Goal: Task Accomplishment & Management: Manage account settings

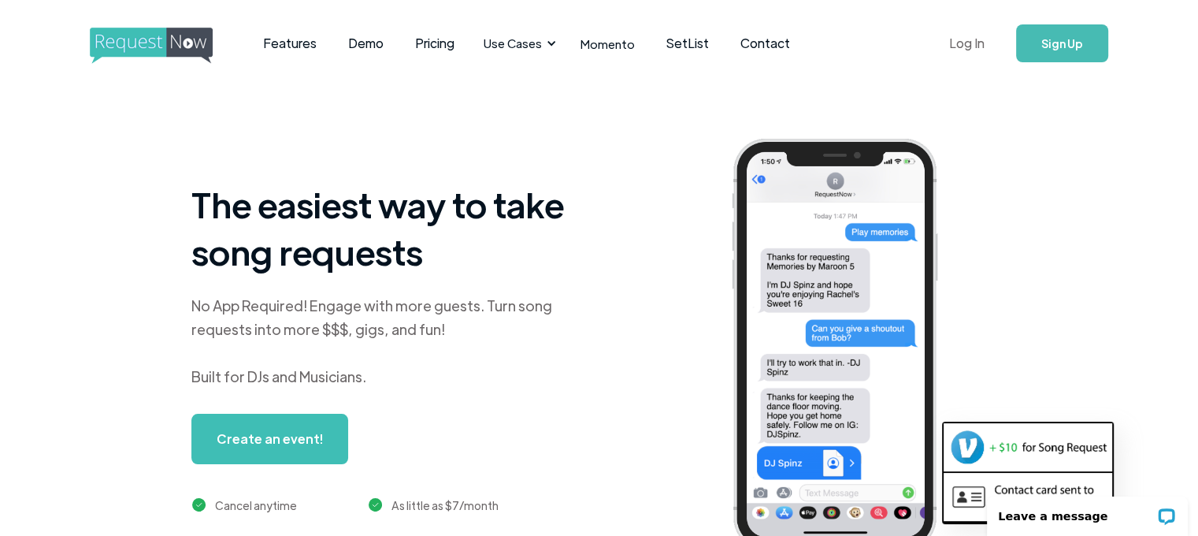
click at [965, 40] on link "Log In" at bounding box center [966, 43] width 67 height 55
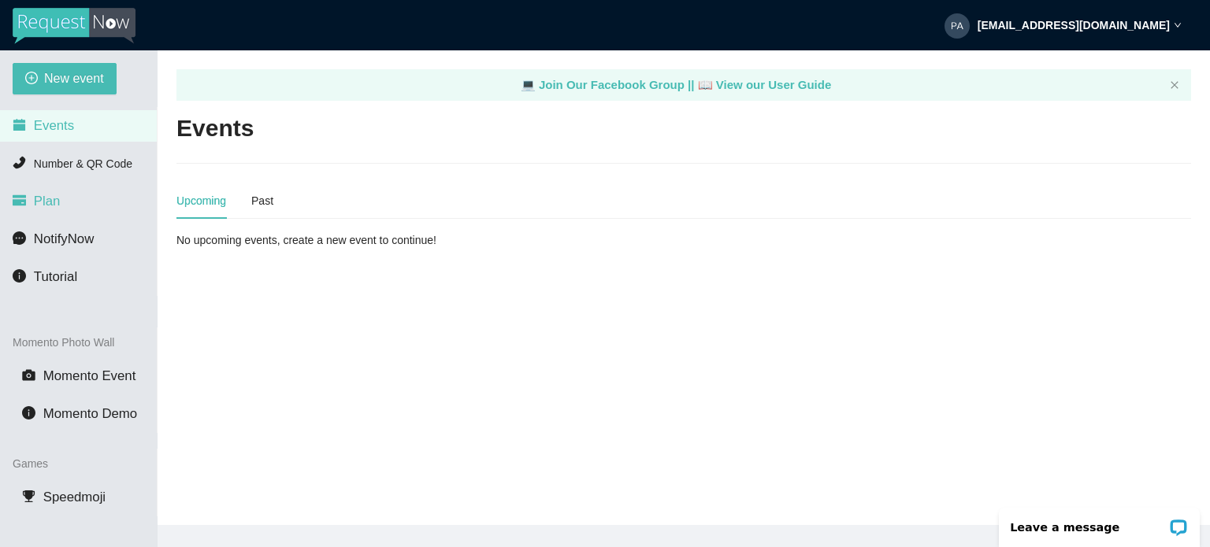
click at [43, 206] on span "Plan" at bounding box center [47, 201] width 27 height 15
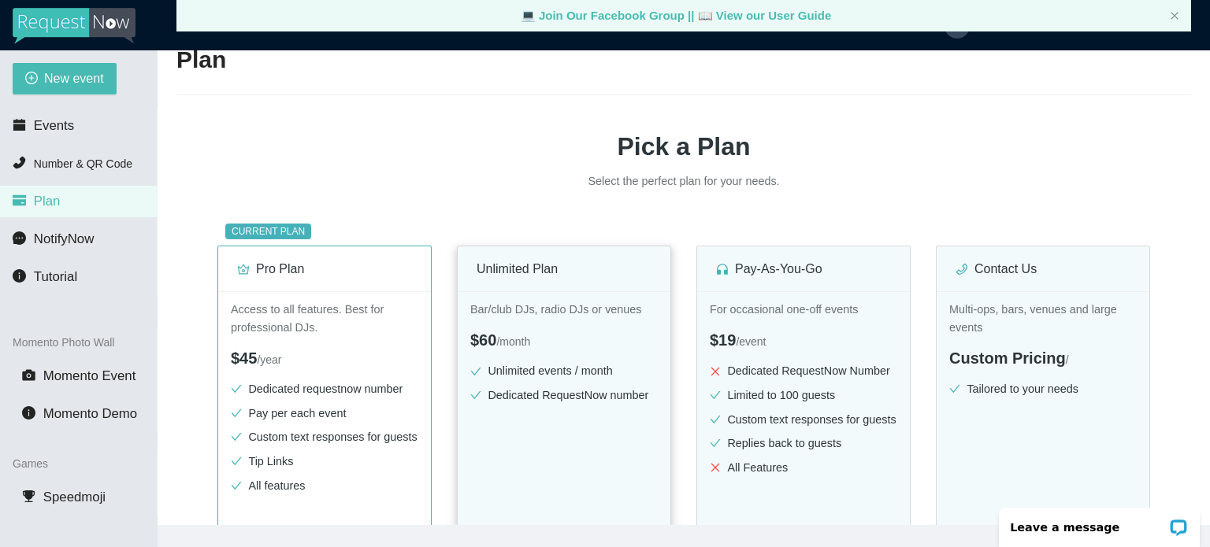
scroll to position [236, 0]
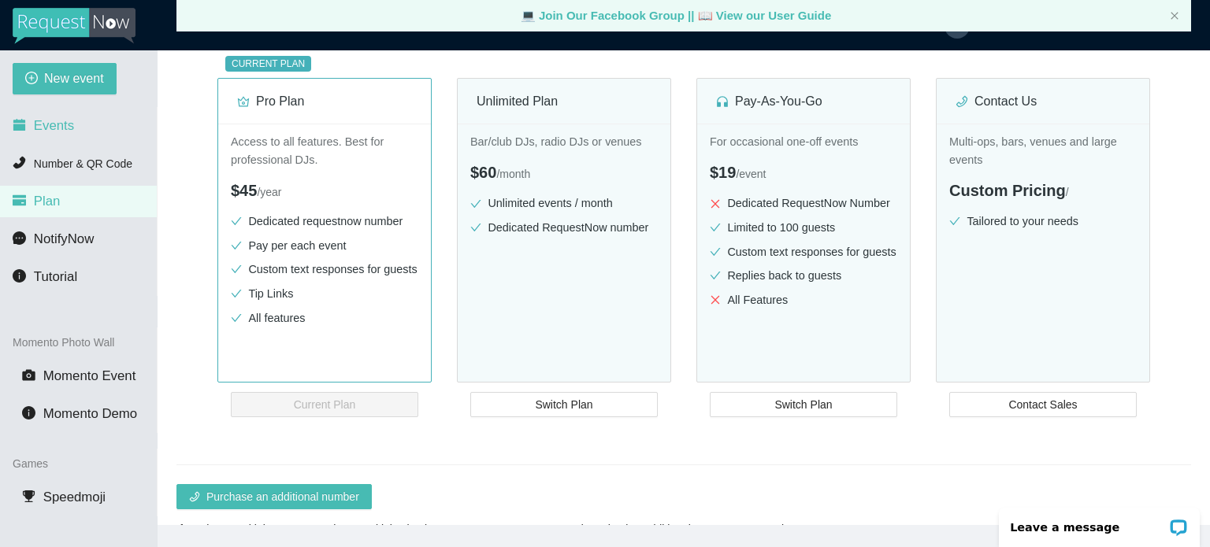
click at [49, 121] on span "Events" at bounding box center [54, 125] width 40 height 15
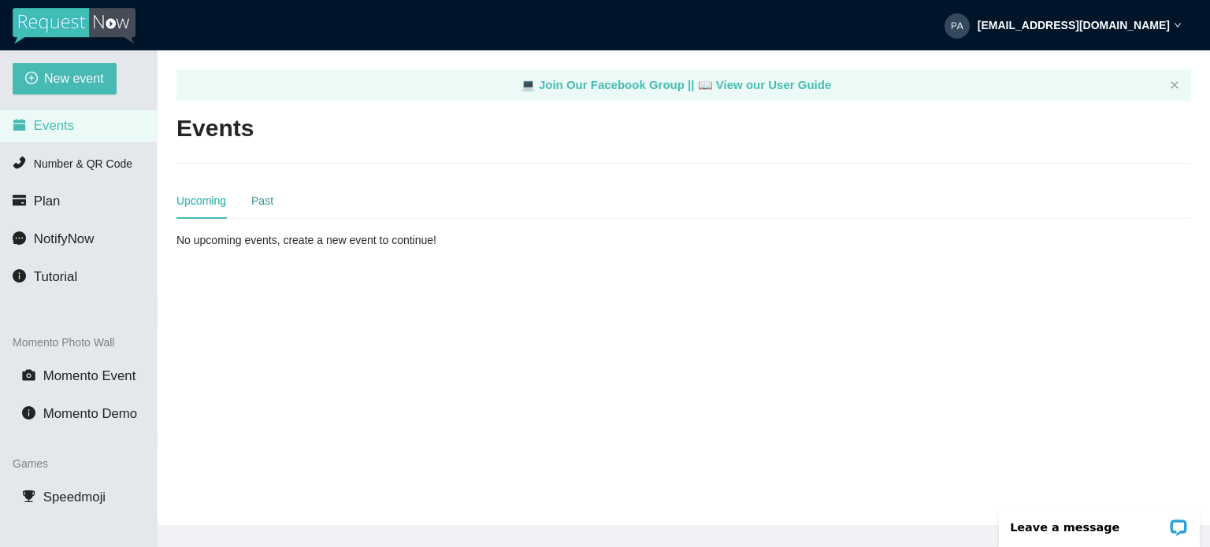
click at [264, 199] on div "Past" at bounding box center [262, 200] width 22 height 17
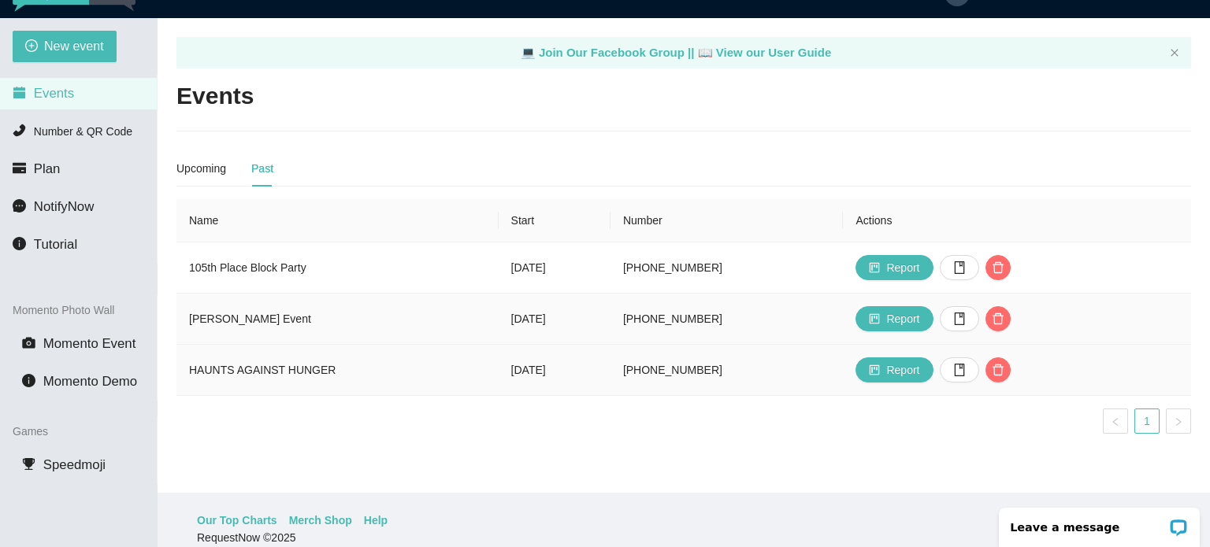
scroll to position [50, 0]
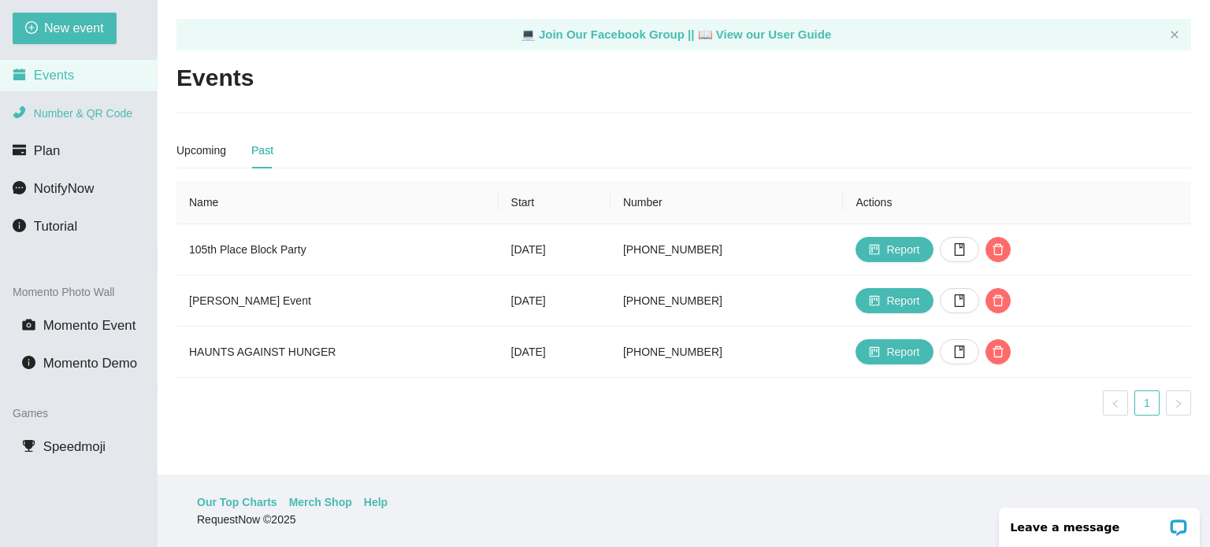
click at [65, 111] on span "Number & QR Code" at bounding box center [83, 113] width 98 height 13
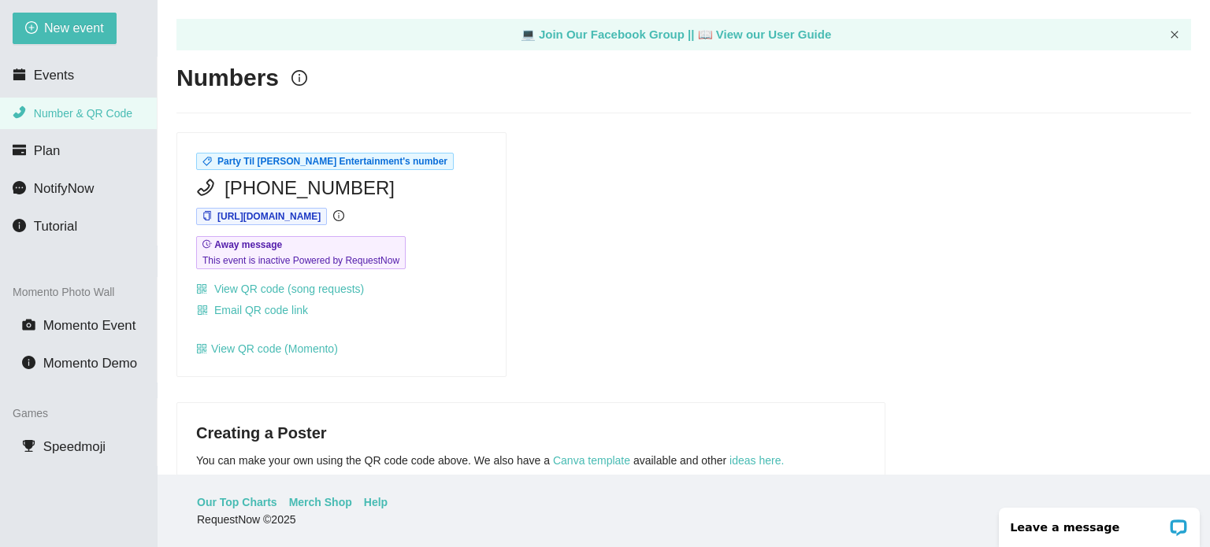
click at [1175, 30] on icon "close" at bounding box center [1174, 34] width 9 height 9
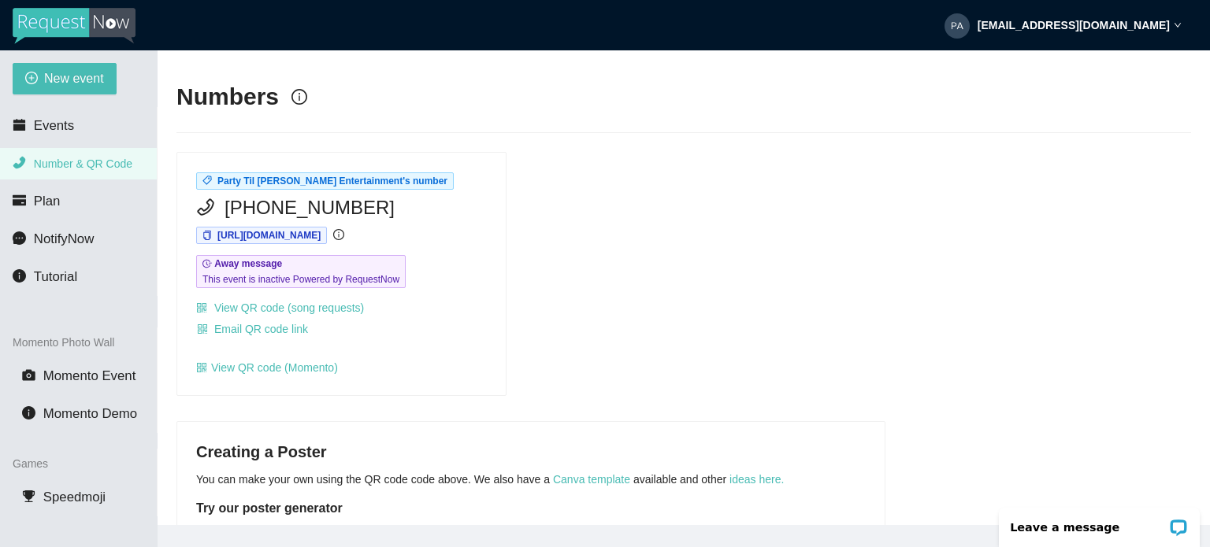
click at [1181, 30] on div "partytildawnentertainment@outlook.com" at bounding box center [1062, 25] width 237 height 50
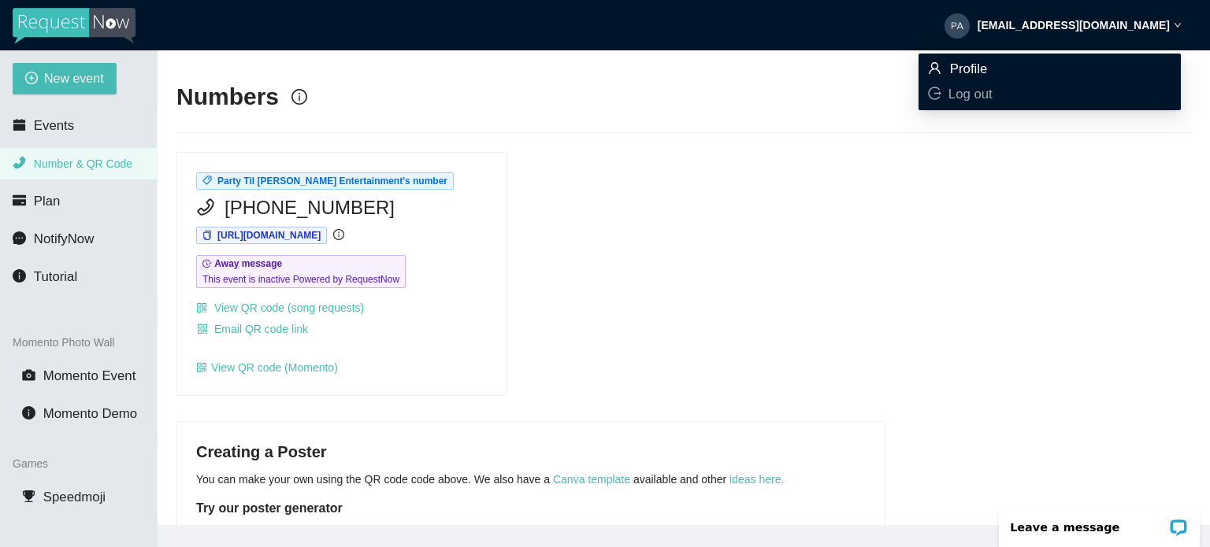
click at [974, 69] on span "Profile" at bounding box center [969, 68] width 38 height 15
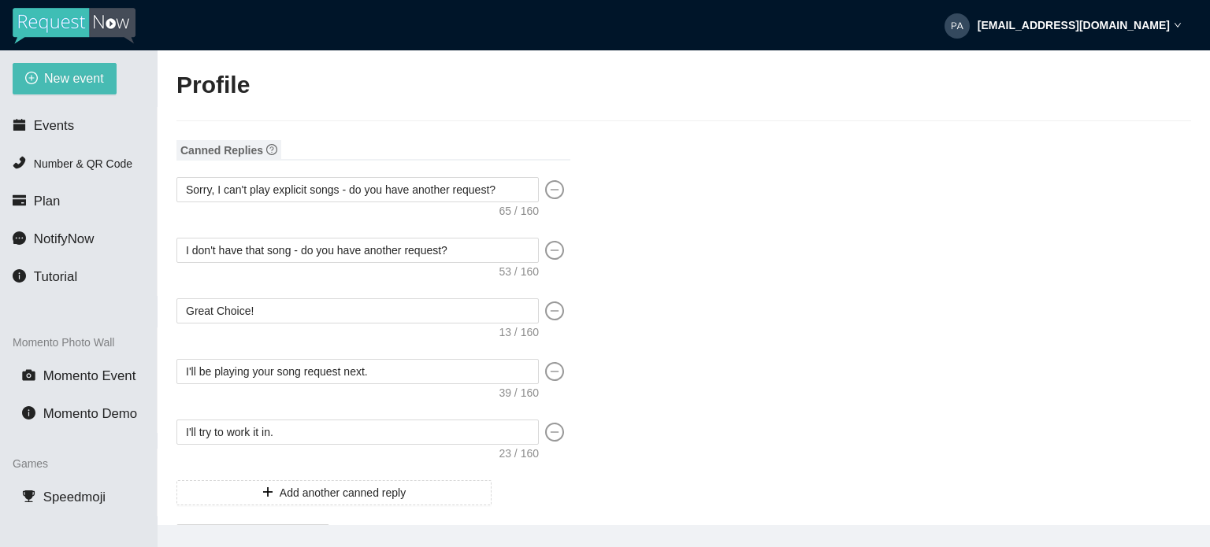
type input "Valentino"
type input "Ramos"
type input "Party Til Dawn Entertainment"
type input "DJ"
type input "(773) 940-2490"
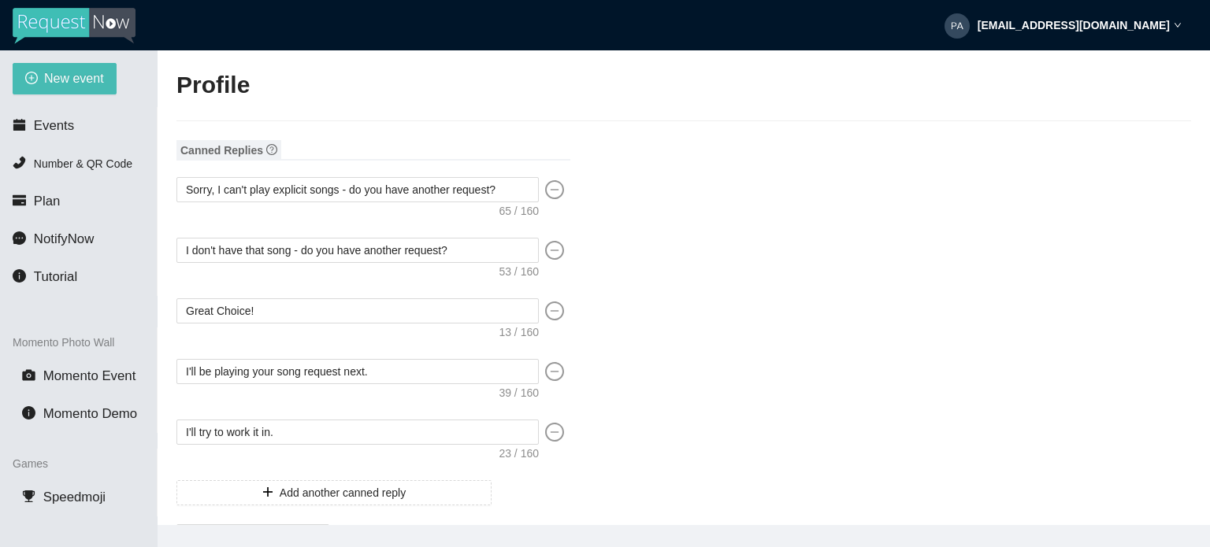
type input "info@partytildawnentertainment.com"
type input "https://www.partytildawnentertainment.com"
click at [1178, 28] on icon "down" at bounding box center [1178, 25] width 8 height 8
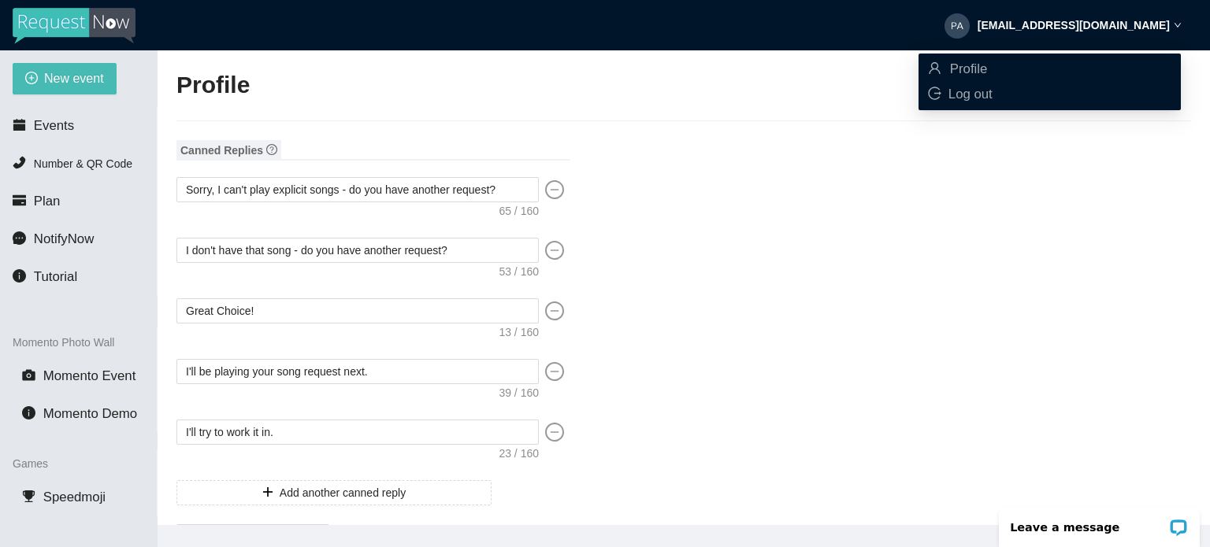
click at [1178, 28] on icon "down" at bounding box center [1178, 25] width 8 height 8
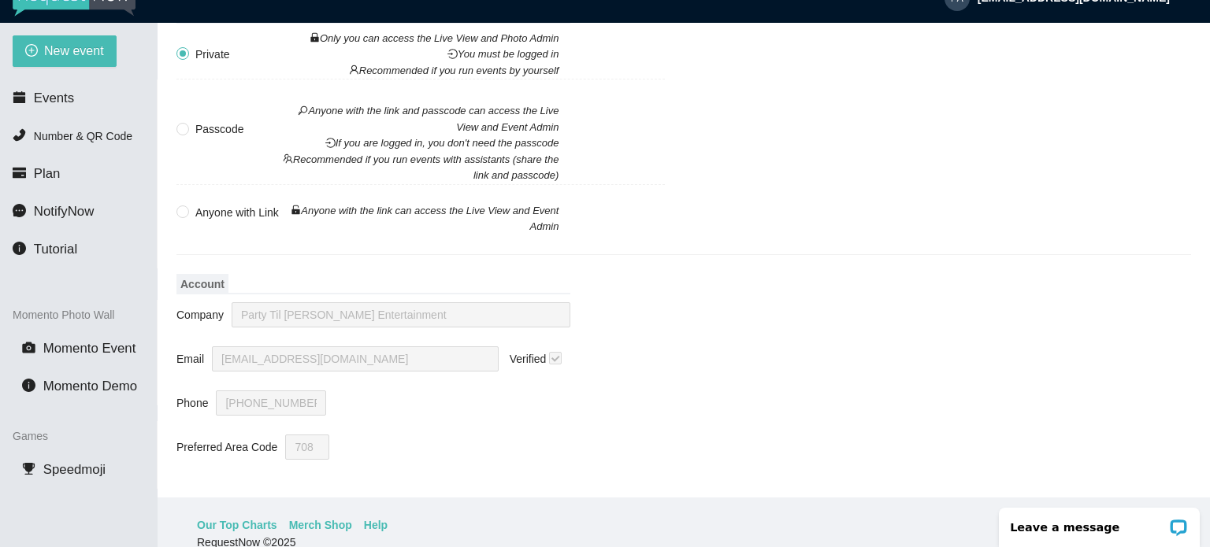
scroll to position [50, 0]
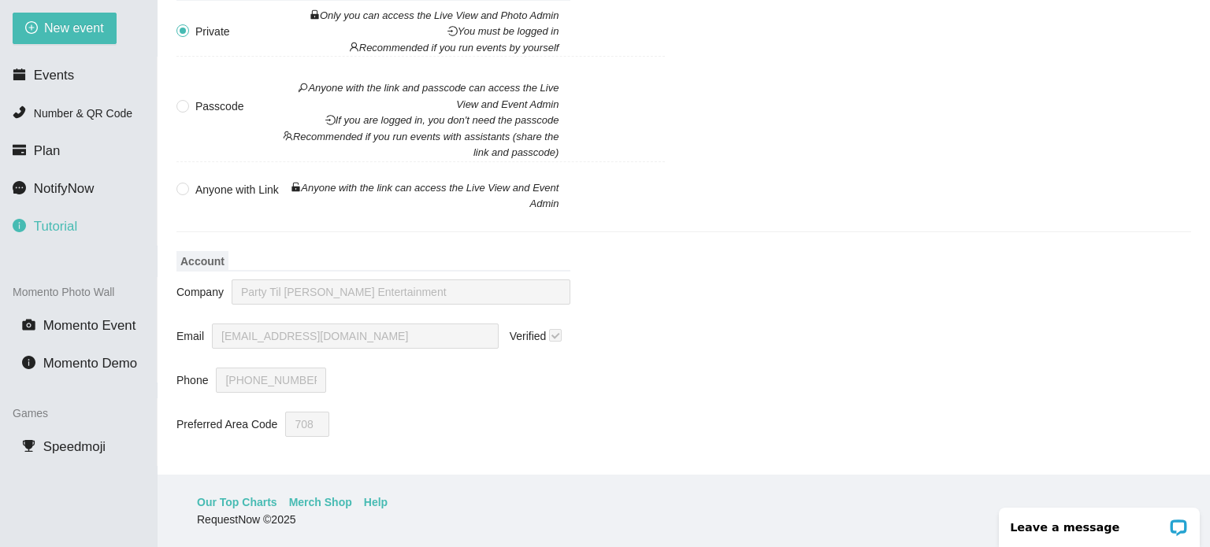
click at [76, 231] on span "Tutorial" at bounding box center [55, 226] width 43 height 15
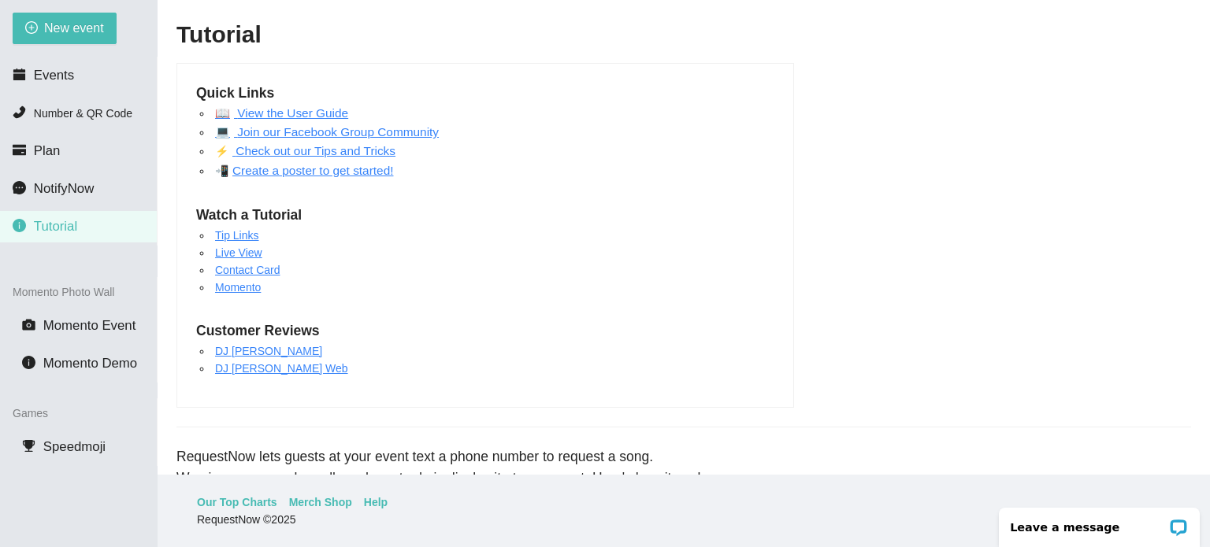
click at [246, 237] on link "Tip Links" at bounding box center [237, 235] width 44 height 13
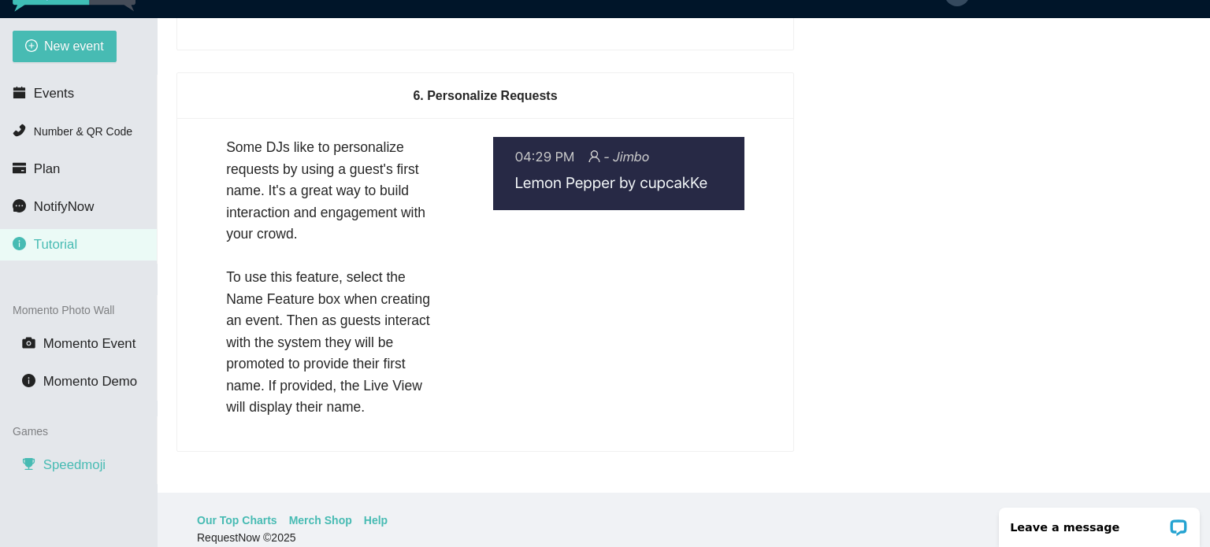
scroll to position [50, 0]
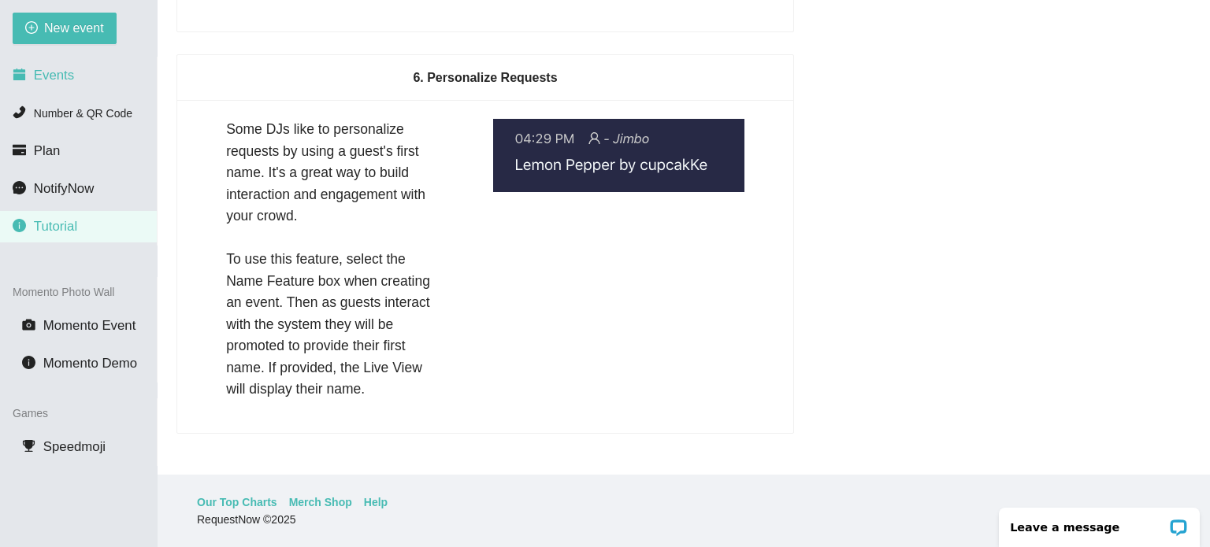
click at [58, 77] on span "Events" at bounding box center [54, 75] width 40 height 15
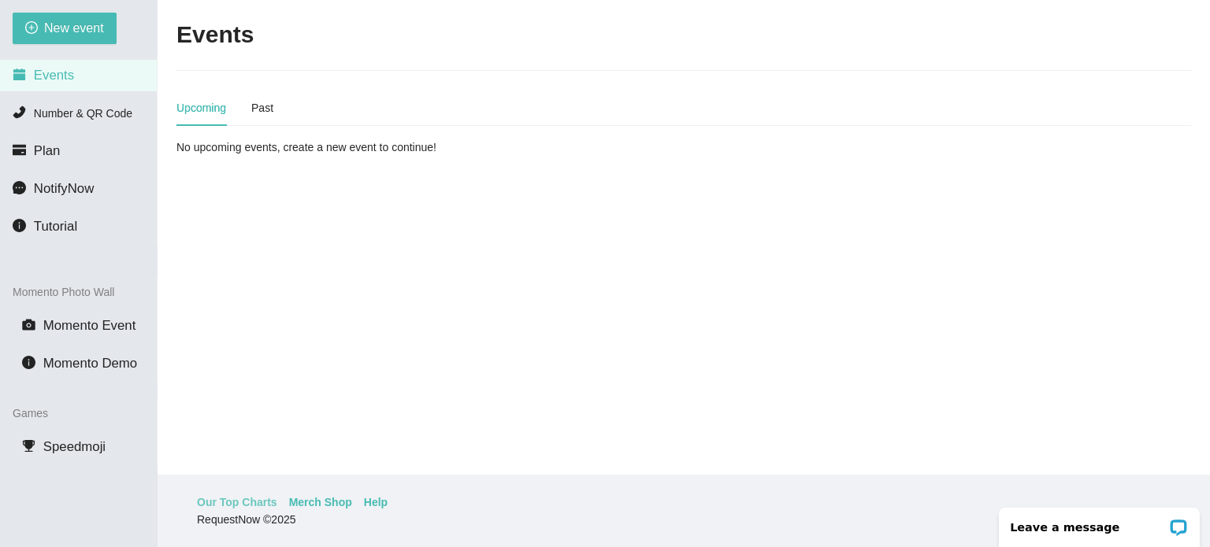
click at [217, 500] on link "Our Top Charts" at bounding box center [237, 502] width 80 height 17
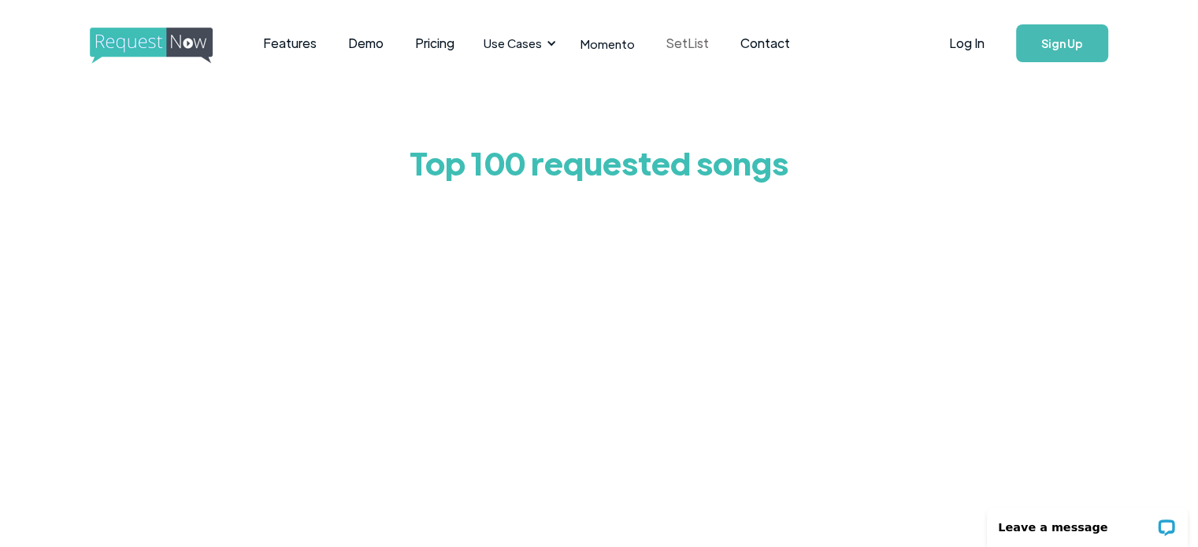
click at [685, 46] on link "SetList" at bounding box center [688, 43] width 74 height 49
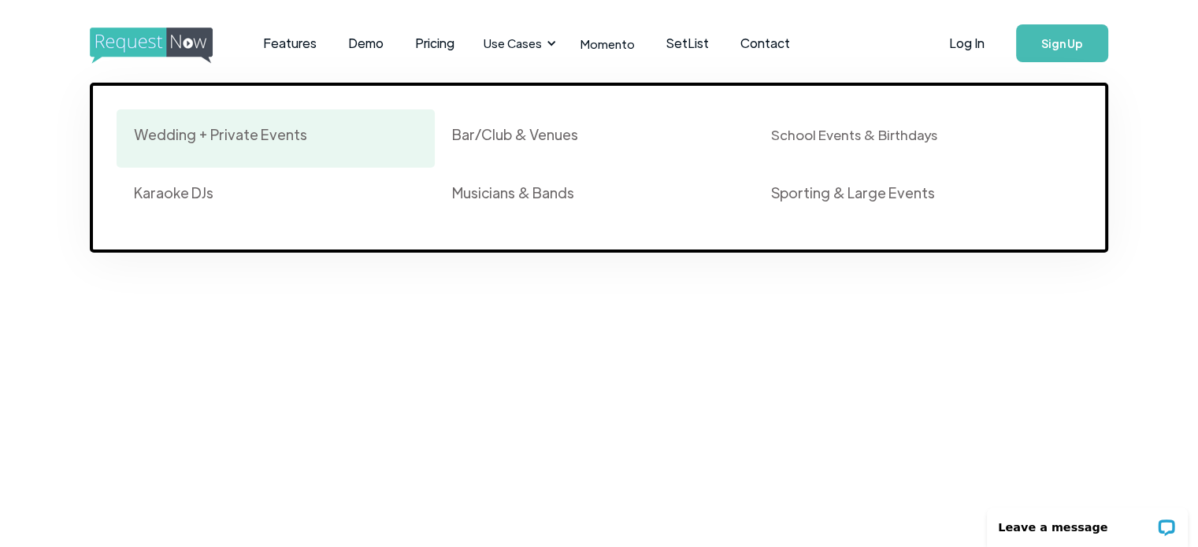
click at [228, 140] on div "Wedding + Private Events" at bounding box center [220, 134] width 173 height 19
